Goal: Information Seeking & Learning: Find specific fact

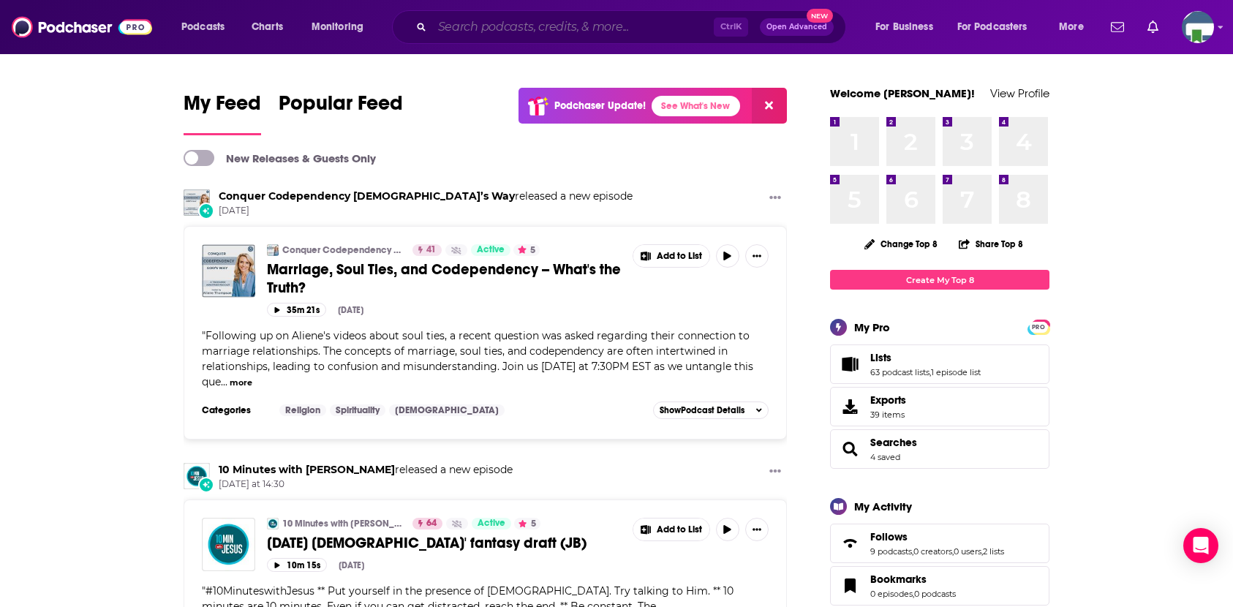
click at [595, 28] on input "Search podcasts, credits, & more..." at bounding box center [573, 26] width 282 height 23
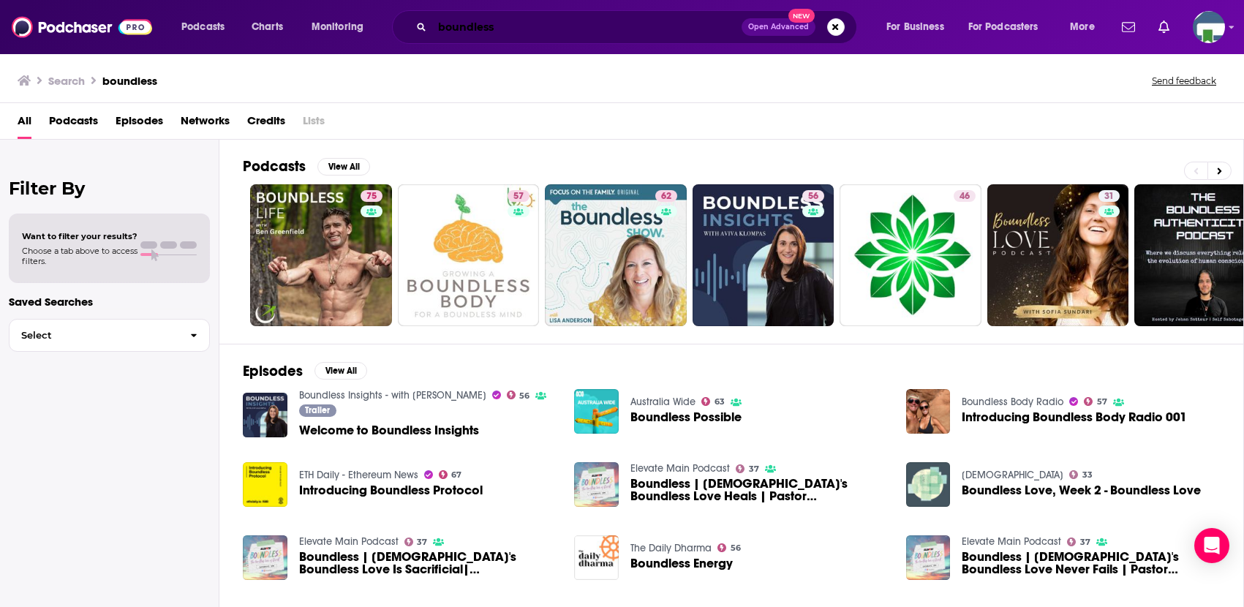
click at [437, 24] on input "boundless" at bounding box center [586, 26] width 309 height 23
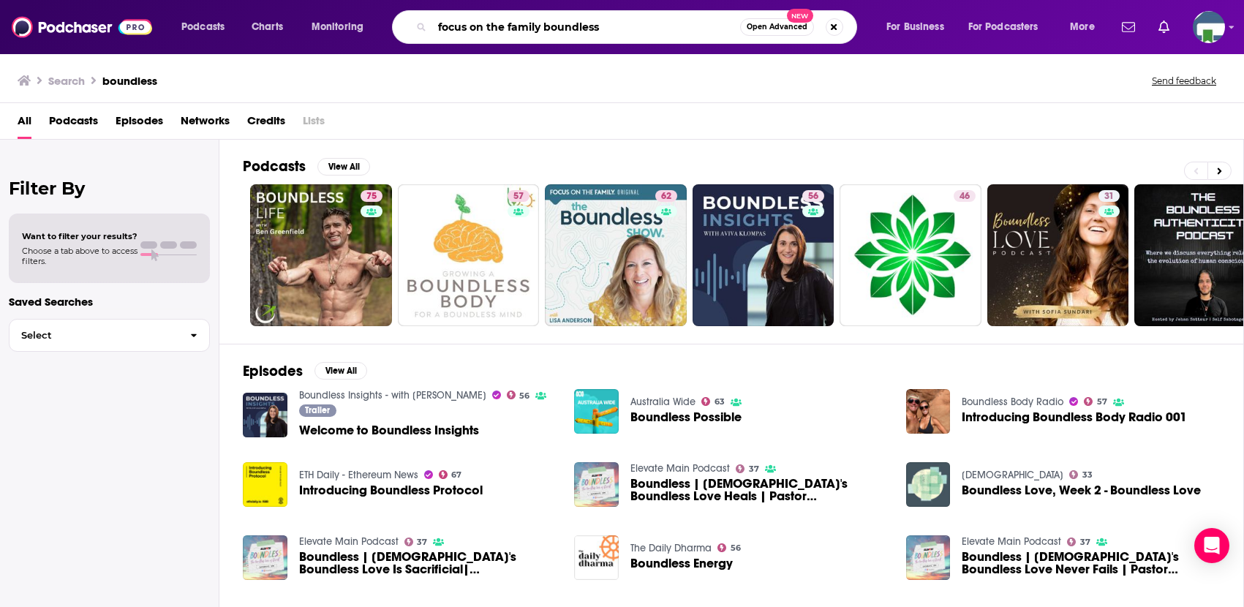
type input "focus on the family boundless"
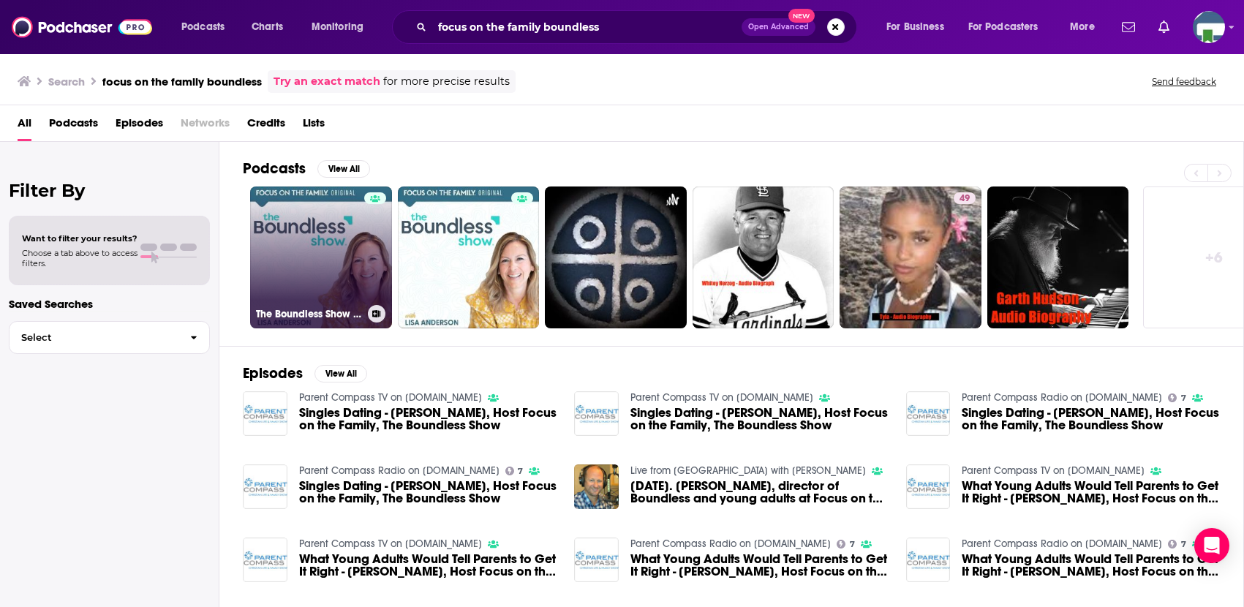
click at [358, 230] on link "The Boundless Show on [DOMAIN_NAME]" at bounding box center [321, 257] width 142 height 142
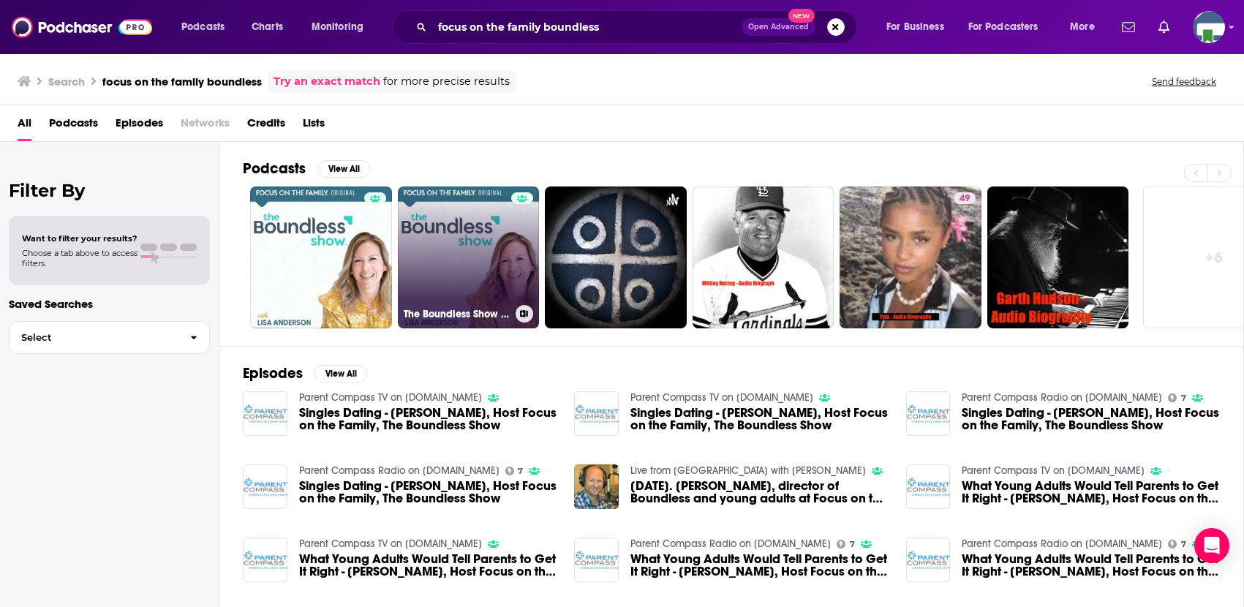
click at [471, 281] on link "The Boundless Show on [DOMAIN_NAME]" at bounding box center [469, 257] width 142 height 142
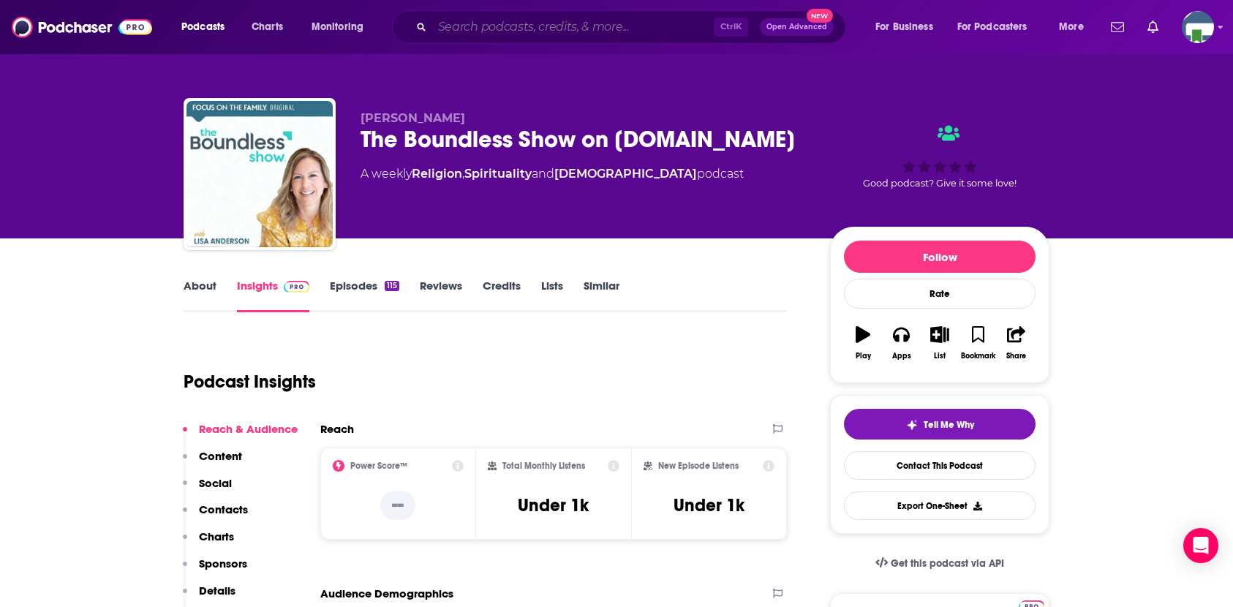
click at [545, 20] on input "Search podcasts, credits, & more..." at bounding box center [573, 26] width 282 height 23
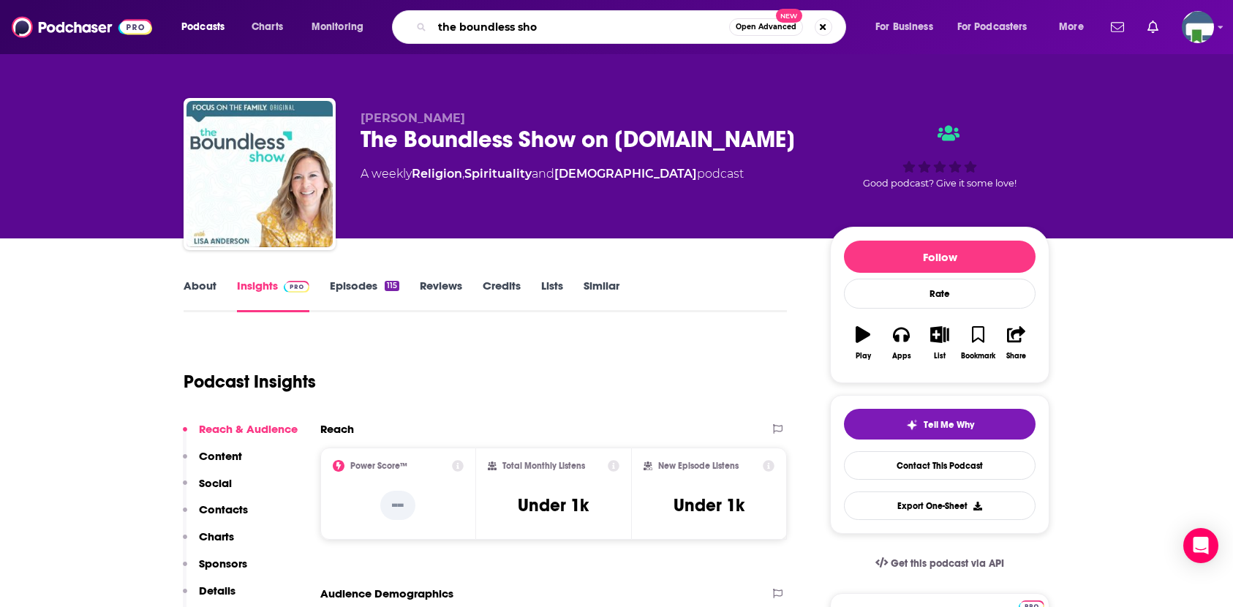
type input "the boundless show"
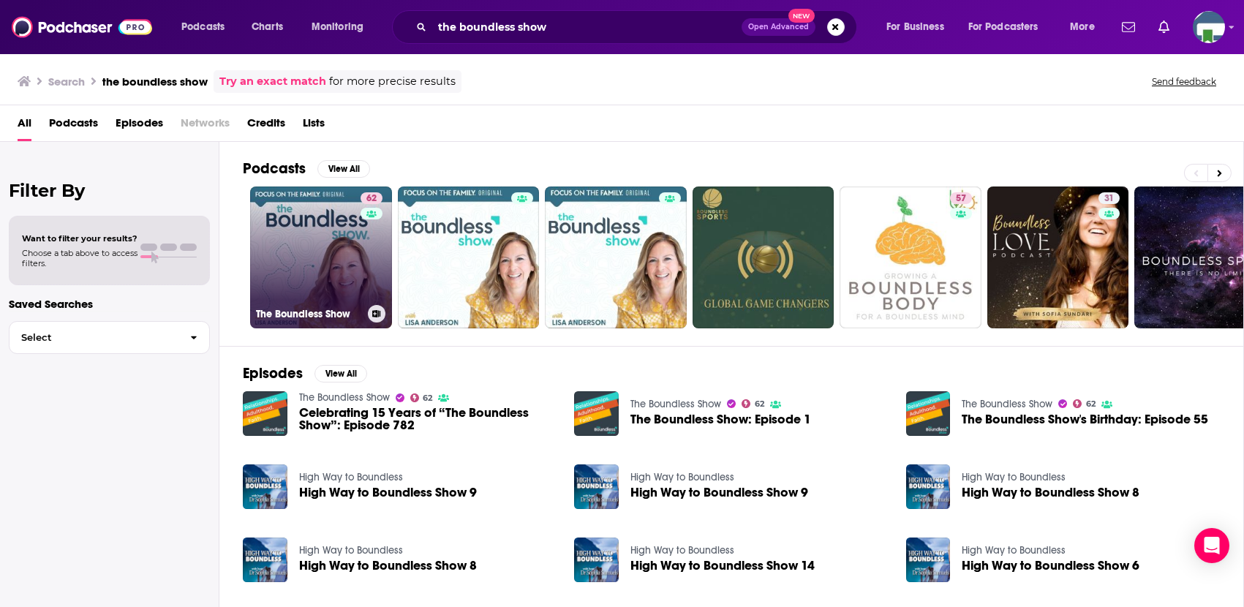
click at [354, 252] on link "62 The Boundless Show" at bounding box center [321, 257] width 142 height 142
